Goal: Information Seeking & Learning: Learn about a topic

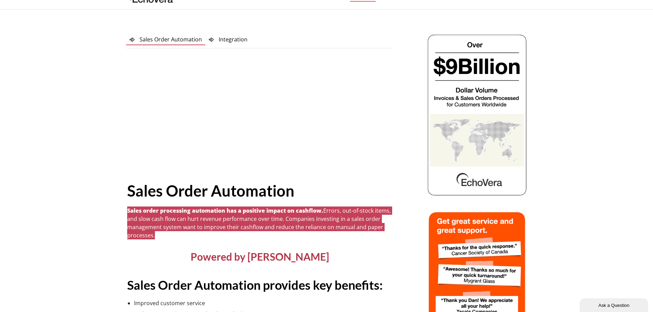
scroll to position [34, 0]
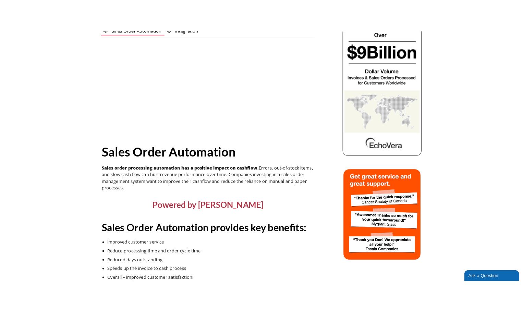
scroll to position [69, 0]
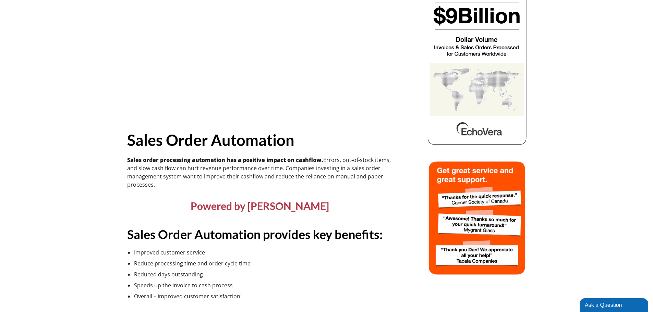
click at [138, 138] on strong "Sales Order Automation" at bounding box center [210, 140] width 167 height 18
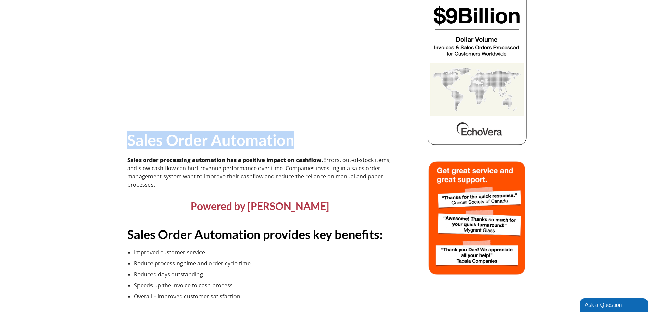
click at [138, 138] on strong "Sales Order Automation" at bounding box center [210, 140] width 167 height 18
click at [185, 139] on strong "Sales Order Automation" at bounding box center [210, 140] width 167 height 18
click at [234, 139] on strong "Sales Order Automation" at bounding box center [210, 140] width 167 height 18
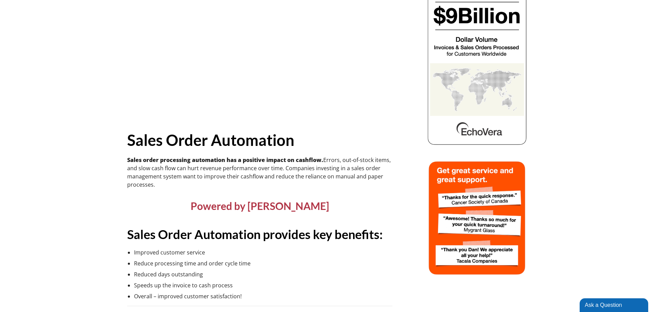
click at [234, 139] on strong "Sales Order Automation" at bounding box center [210, 140] width 167 height 18
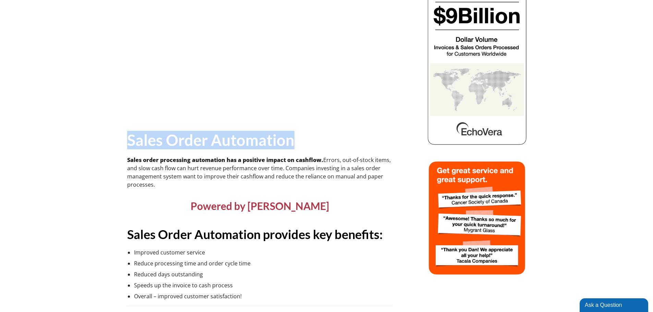
drag, startPoint x: 234, startPoint y: 139, endPoint x: 205, endPoint y: 142, distance: 28.5
click at [233, 139] on strong "Sales Order Automation" at bounding box center [210, 140] width 167 height 18
click at [200, 143] on strong "Sales Order Automation" at bounding box center [210, 140] width 167 height 18
click at [201, 143] on strong "Sales Order Automation" at bounding box center [210, 140] width 167 height 18
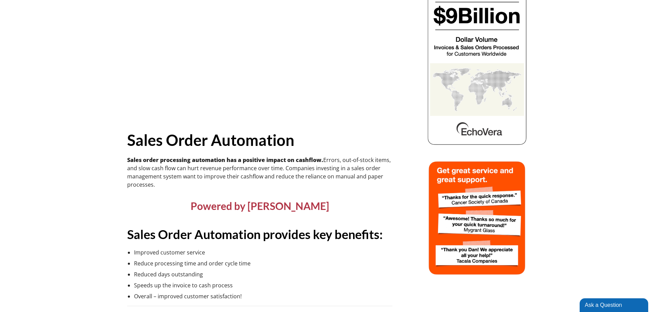
click at [203, 158] on strong "Sales order processing automation has a positive impact on cashflow." at bounding box center [225, 160] width 196 height 8
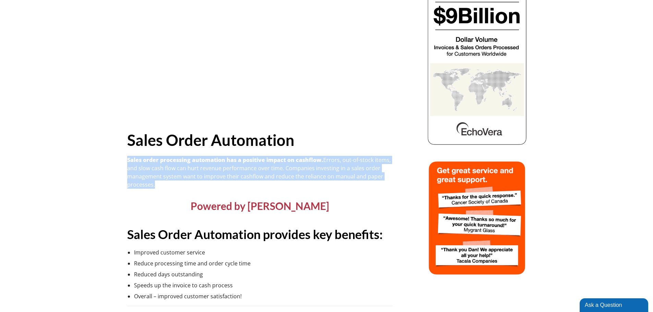
drag, startPoint x: 203, startPoint y: 158, endPoint x: 207, endPoint y: 163, distance: 6.7
click at [205, 159] on strong "Sales order processing automation has a positive impact on cashflow." at bounding box center [225, 160] width 196 height 8
click at [208, 165] on p "Sales order processing automation has a positive impact on cashflow. Errors, ou…" at bounding box center [259, 172] width 265 height 33
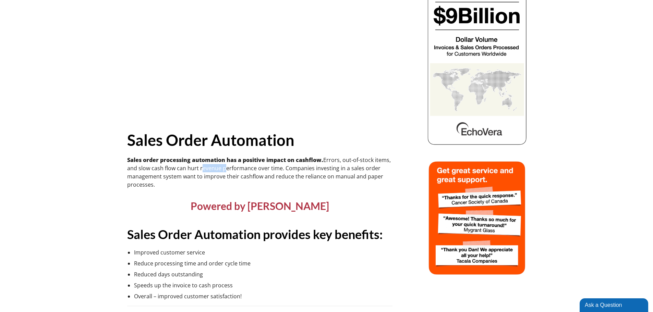
click at [208, 165] on p "Sales order processing automation has a positive impact on cashflow. Errors, ou…" at bounding box center [259, 172] width 265 height 33
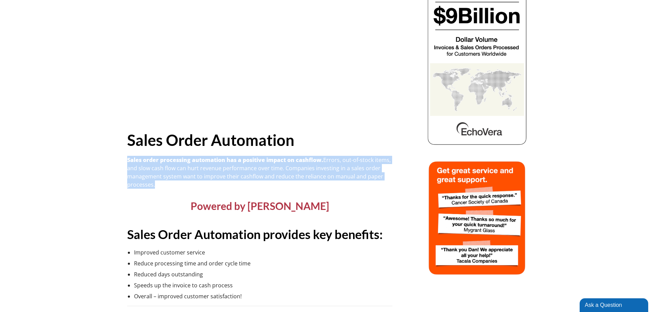
click at [208, 165] on p "Sales order processing automation has a positive impact on cashflow. Errors, ou…" at bounding box center [259, 172] width 265 height 33
click at [209, 168] on p "Sales order processing automation has a positive impact on cashflow. Errors, ou…" at bounding box center [259, 172] width 265 height 33
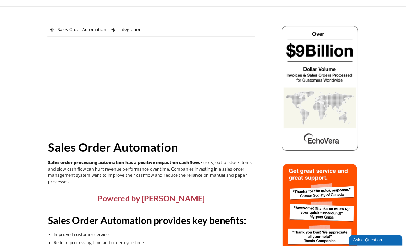
scroll to position [0, 0]
